Goal: Task Accomplishment & Management: Complete application form

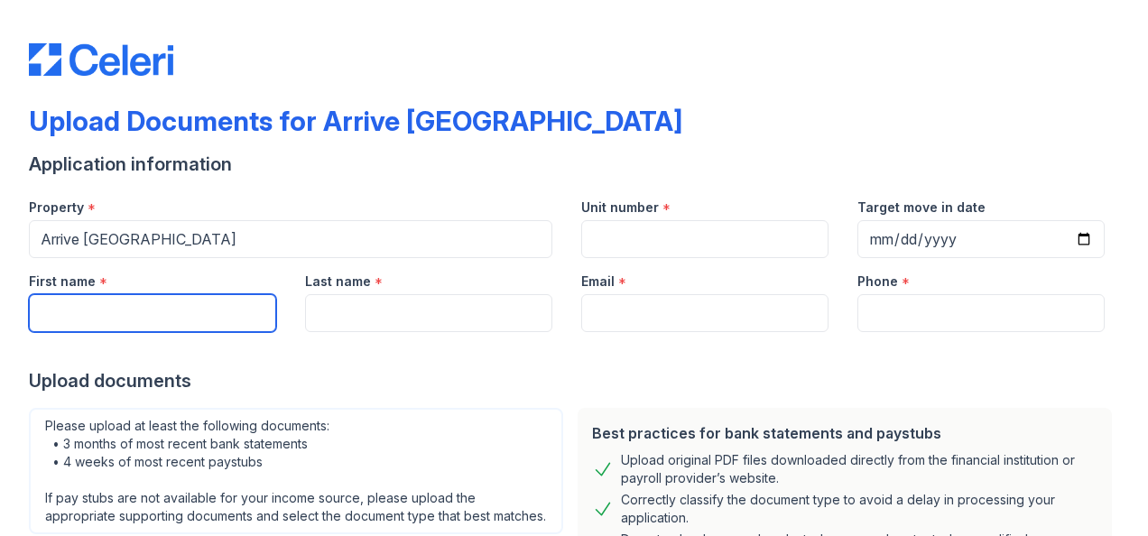
click at [111, 326] on input "First name" at bounding box center [152, 313] width 247 height 38
type input "FAHIYM"
type input "BAKHARI"
type input "[DOMAIN_NAME][EMAIL_ADDRESS][DOMAIN_NAME]"
type input "3464771309"
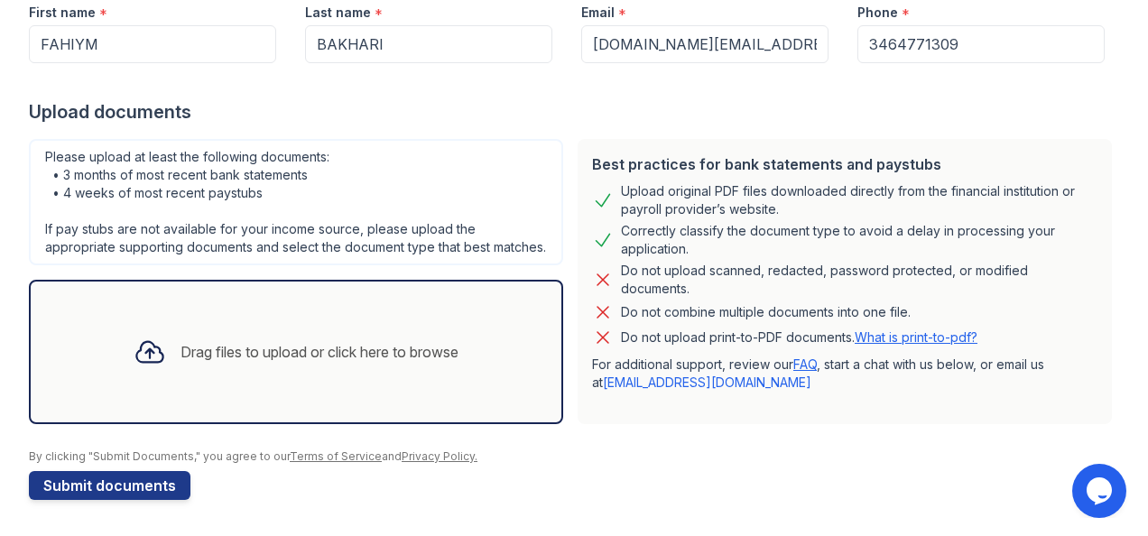
click at [309, 363] on div "Drag files to upload or click here to browse" at bounding box center [320, 352] width 278 height 22
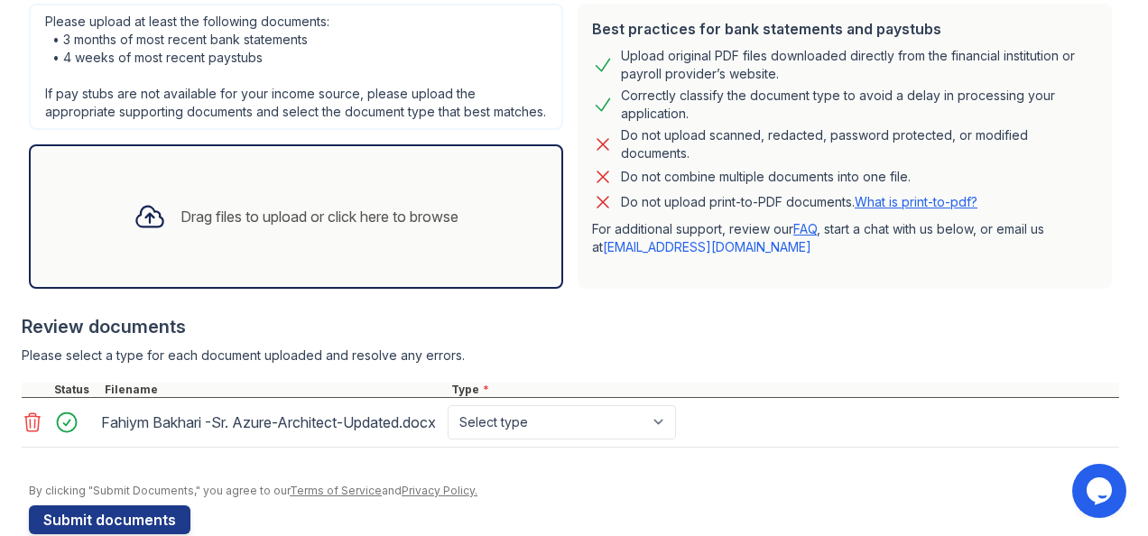
scroll to position [291, 0]
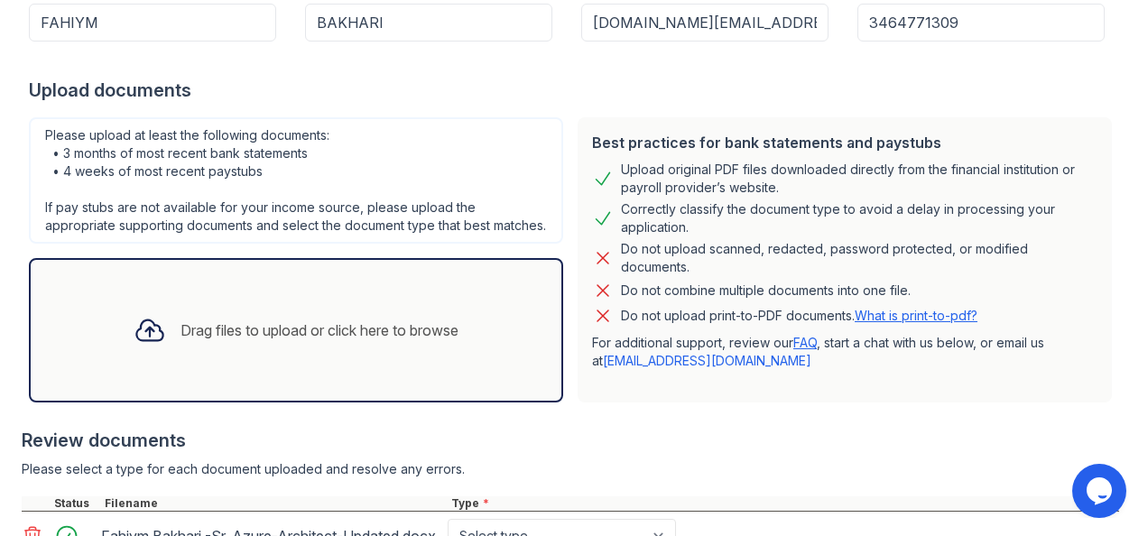
click at [305, 341] on div "Drag files to upload or click here to browse" at bounding box center [320, 331] width 278 height 22
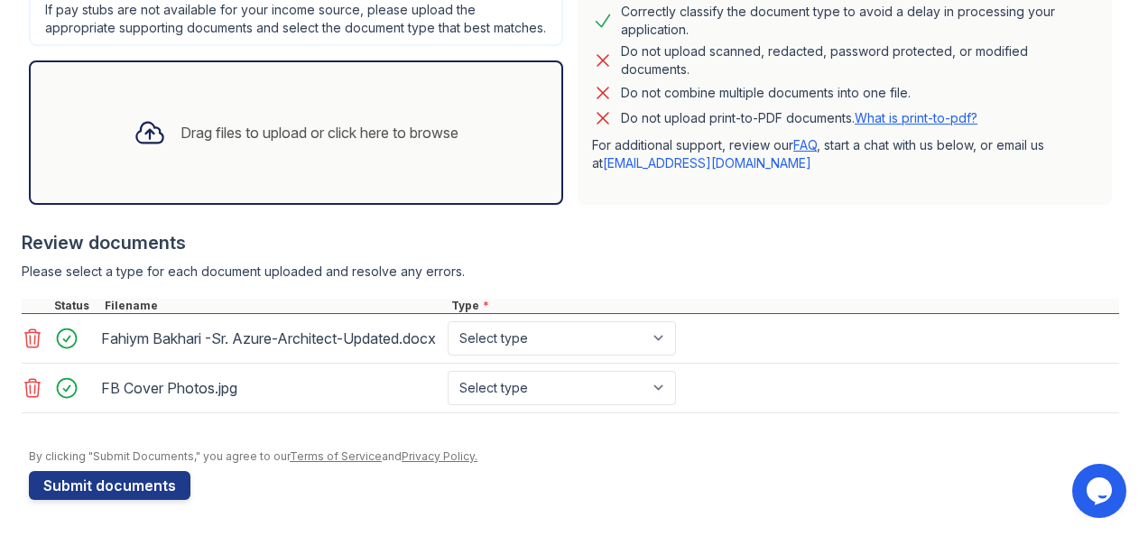
scroll to position [520, 0]
click at [112, 480] on button "Submit documents" at bounding box center [110, 485] width 162 height 29
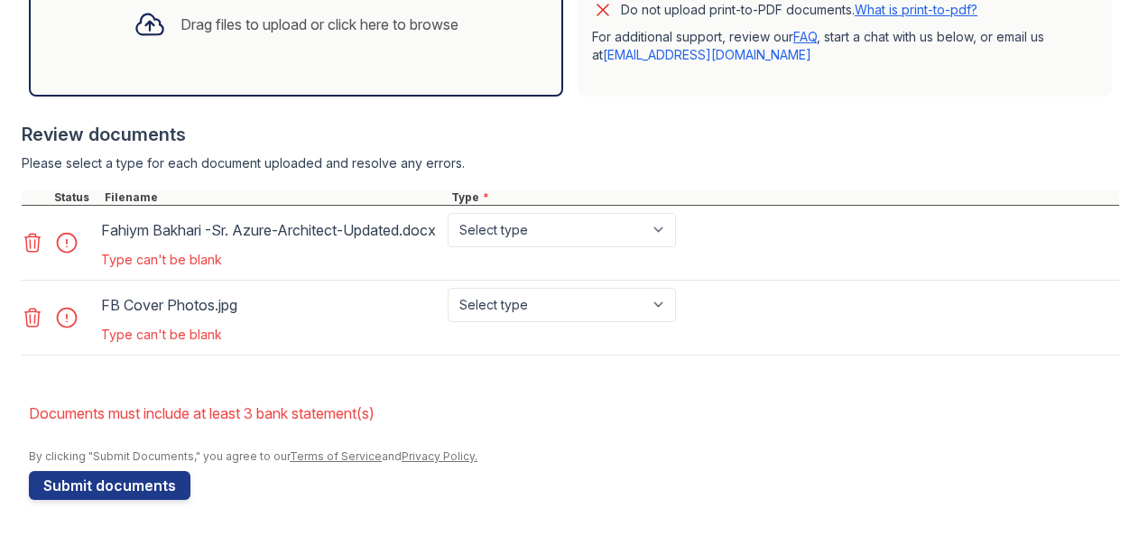
scroll to position [704, 0]
click at [628, 228] on select "Select type Paystub Bank Statement Offer Letter Tax Documents Benefit Award Let…" at bounding box center [562, 230] width 228 height 34
click at [820, 437] on div at bounding box center [574, 441] width 1091 height 18
click at [537, 226] on select "Select type Paystub Bank Statement Offer Letter Tax Documents Benefit Award Let…" at bounding box center [562, 230] width 228 height 34
click at [448, 213] on select "Select type Paystub Bank Statement Offer Letter Tax Documents Benefit Award Let…" at bounding box center [562, 230] width 228 height 34
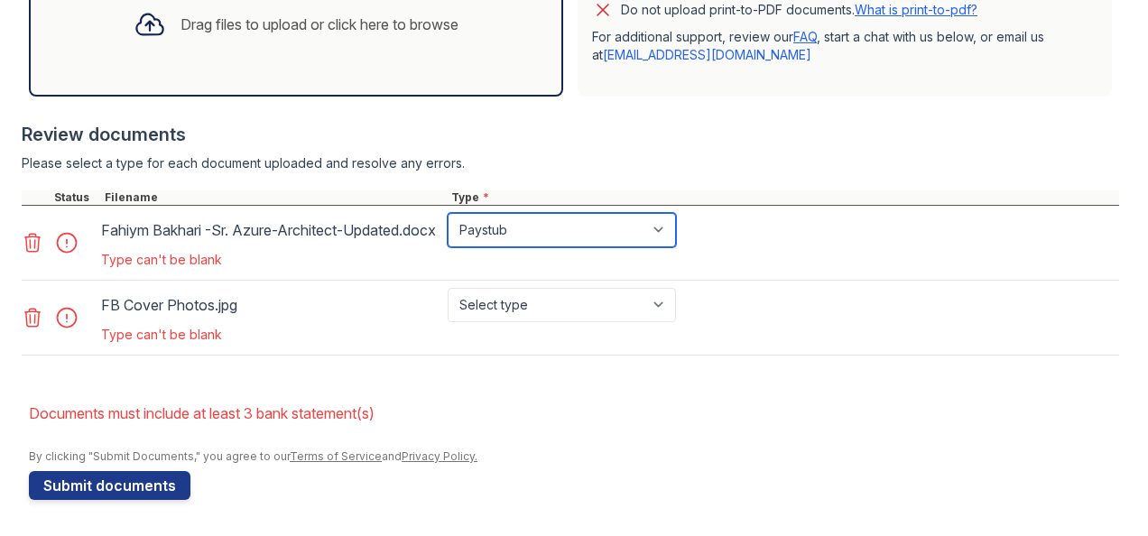
click at [506, 224] on select "Select type Paystub Bank Statement Offer Letter Tax Documents Benefit Award Let…" at bounding box center [562, 230] width 228 height 34
select select "bank_statement"
click at [448, 213] on select "Select type Paystub Bank Statement Offer Letter Tax Documents Benefit Award Let…" at bounding box center [562, 230] width 228 height 34
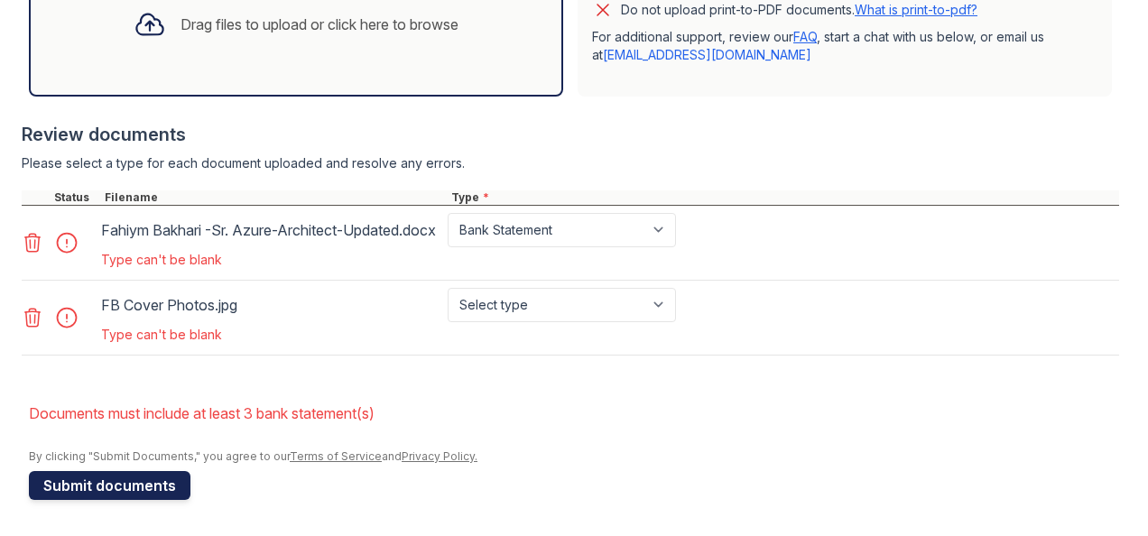
click at [159, 487] on button "Submit documents" at bounding box center [110, 485] width 162 height 29
